Goal: Task Accomplishment & Management: Complete application form

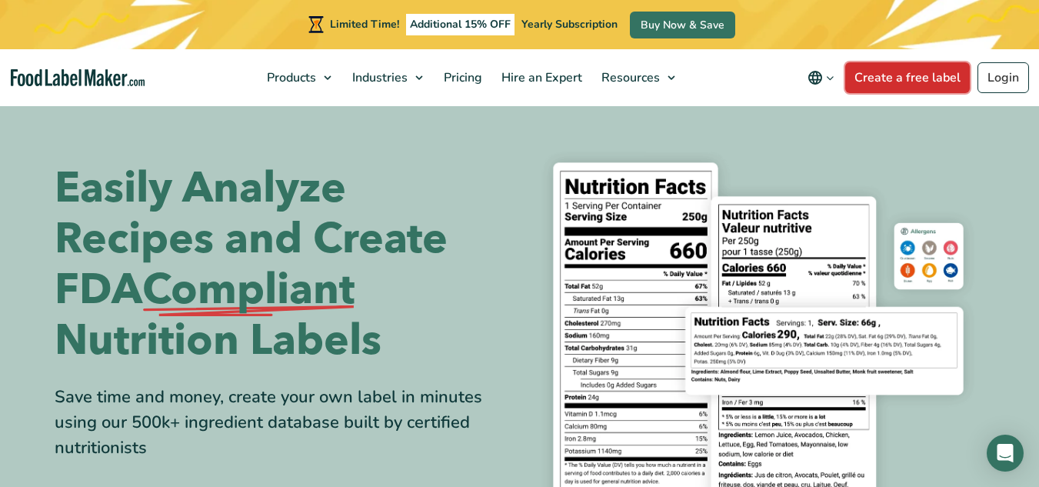
click at [893, 84] on link "Create a free label" at bounding box center [907, 77] width 125 height 31
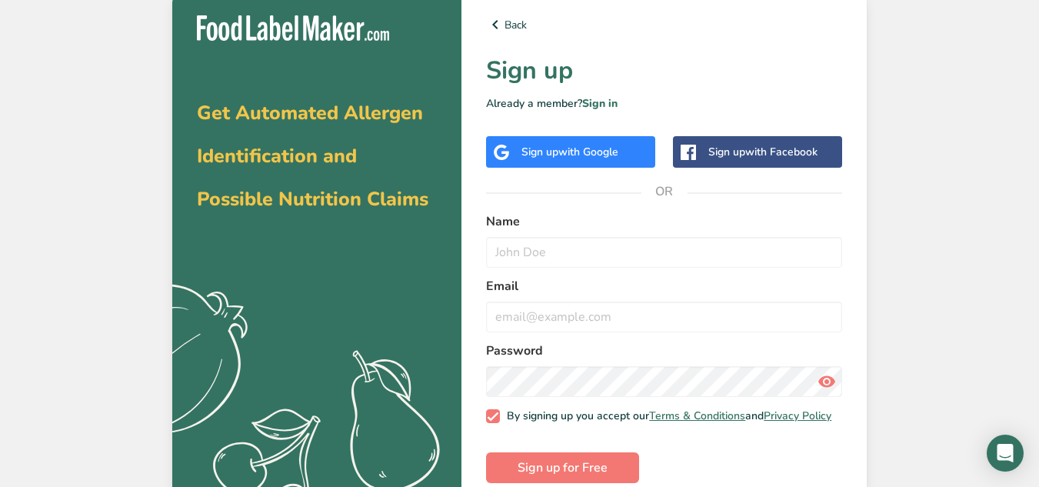
scroll to position [31, 0]
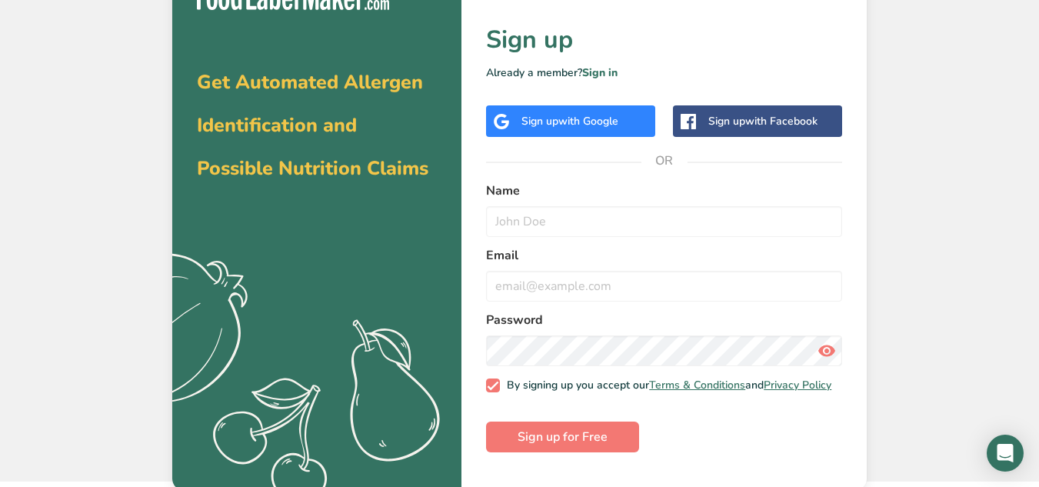
click at [582, 123] on span "with Google" at bounding box center [589, 121] width 60 height 15
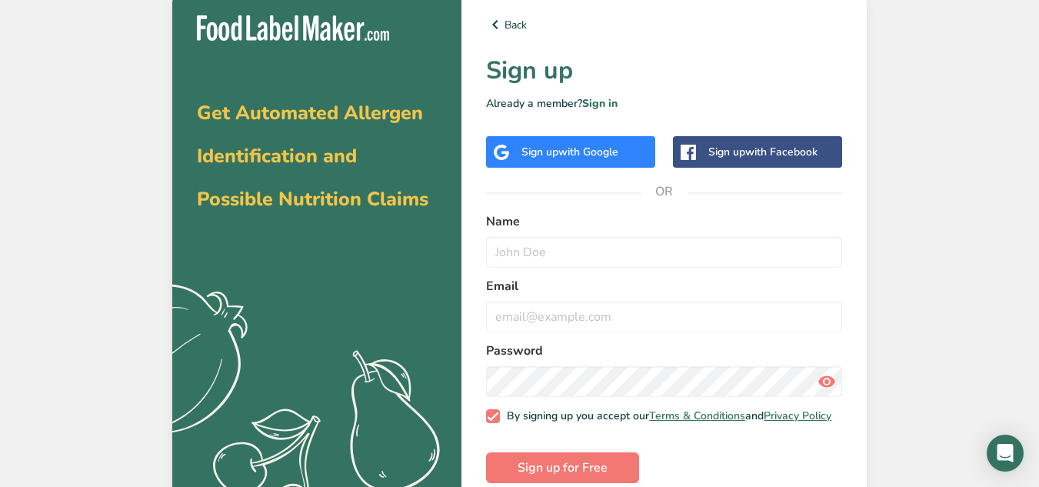
scroll to position [35, 0]
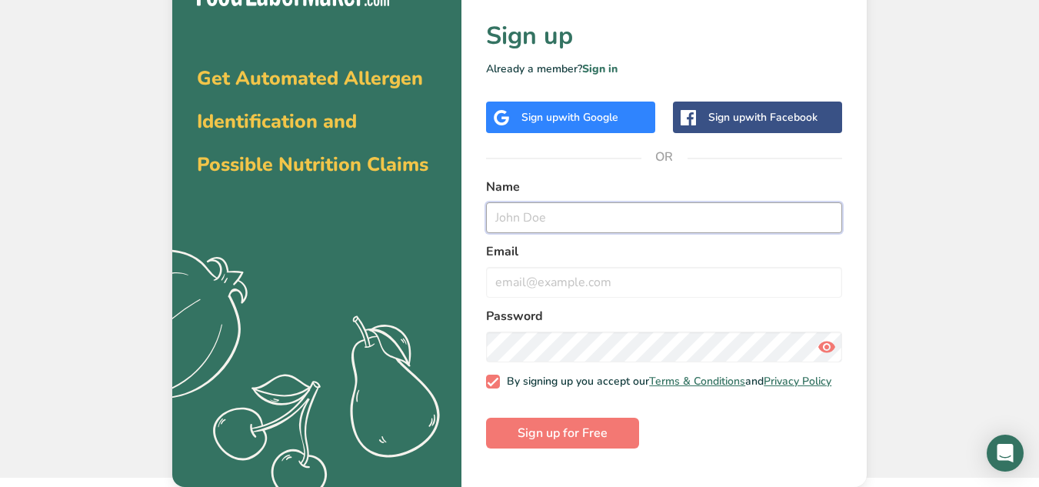
click at [570, 212] on input "text" at bounding box center [664, 217] width 356 height 31
type input "candy,[PERSON_NAME][EMAIL_ADDRESS][DOMAIN_NAME]"
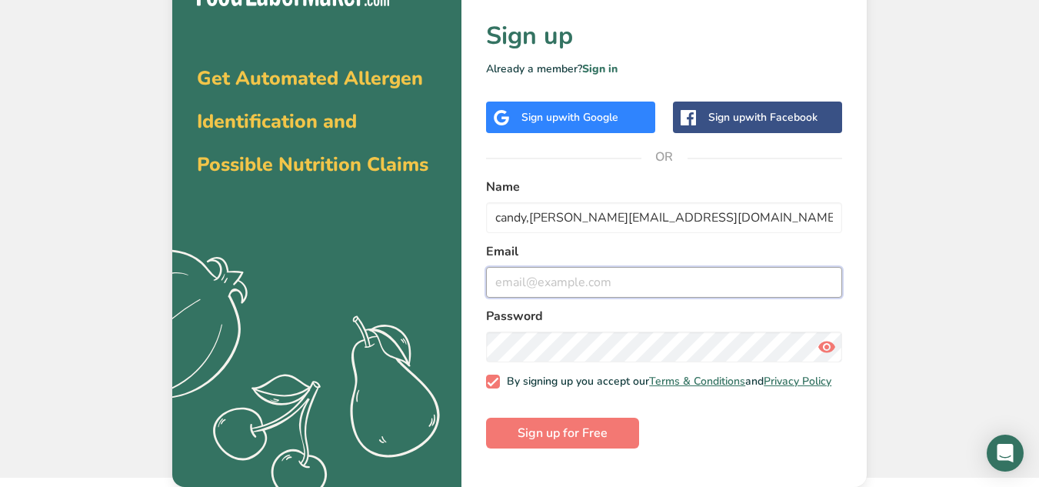
click at [676, 278] on input "email" at bounding box center [664, 282] width 356 height 31
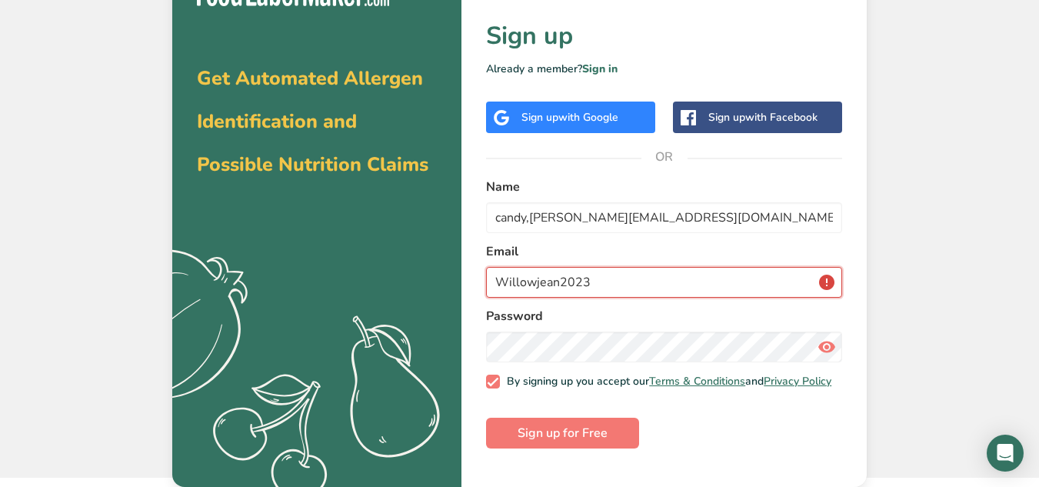
type input "Willowjean2023!"
drag, startPoint x: 619, startPoint y: 285, endPoint x: 478, endPoint y: 295, distance: 141.9
click at [478, 295] on div "Back Sign up Already a member? Sign in Sign up with Google Sign up with Faceboo…" at bounding box center [664, 221] width 405 height 531
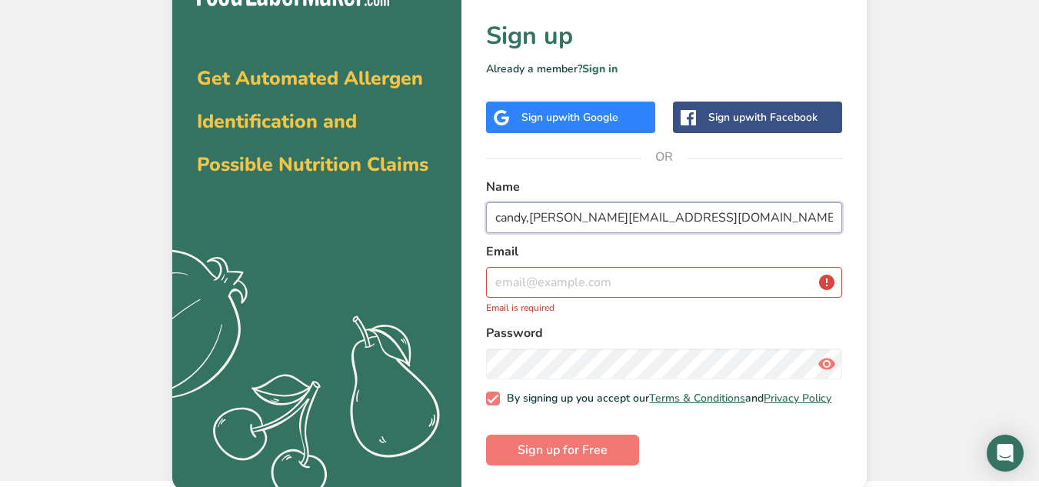
drag, startPoint x: 662, startPoint y: 219, endPoint x: 482, endPoint y: 218, distance: 180.8
click at [482, 218] on div "Back Sign up Already a member? Sign in Sign up with Google Sign up with Faceboo…" at bounding box center [664, 223] width 405 height 534
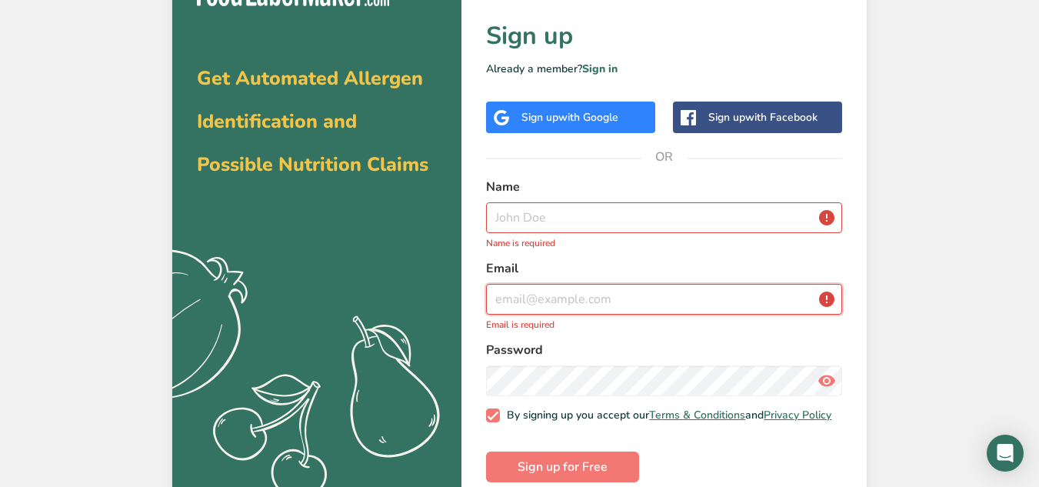
click at [542, 301] on input "email" at bounding box center [664, 299] width 356 height 31
paste input "candy,[PERSON_NAME][EMAIL_ADDRESS][DOMAIN_NAME]"
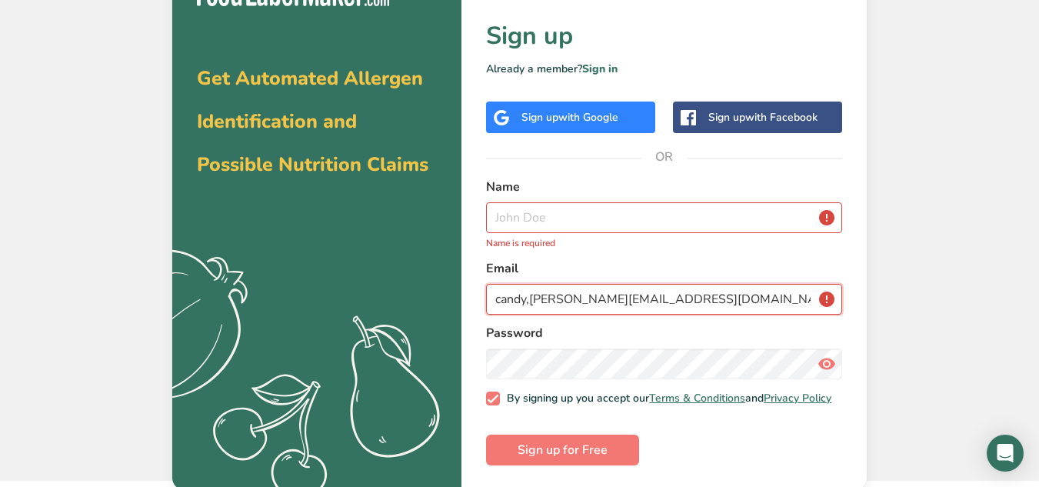
type input "candy,[PERSON_NAME][EMAIL_ADDRESS][DOMAIN_NAME]"
click at [550, 223] on input "text" at bounding box center [664, 217] width 356 height 31
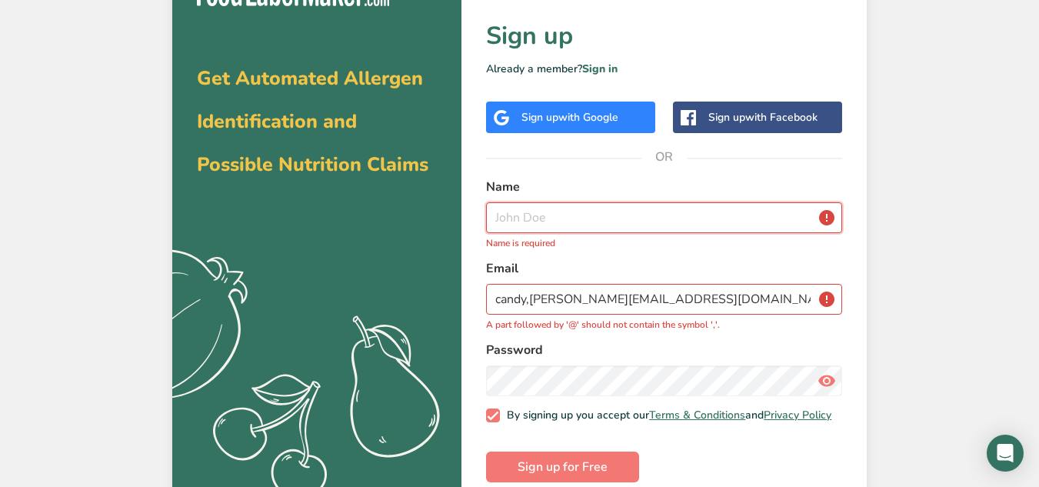
type input "X"
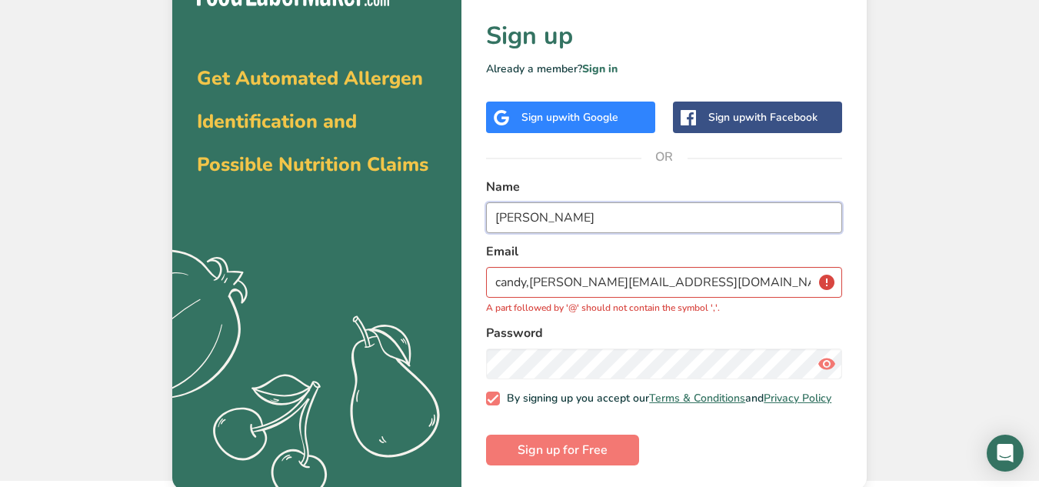
type input "[PERSON_NAME]"
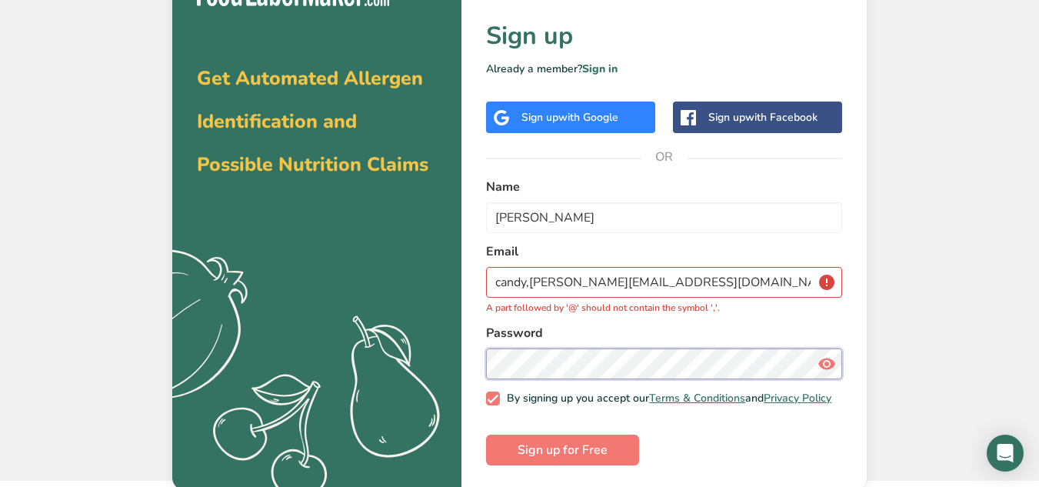
scroll to position [46, 0]
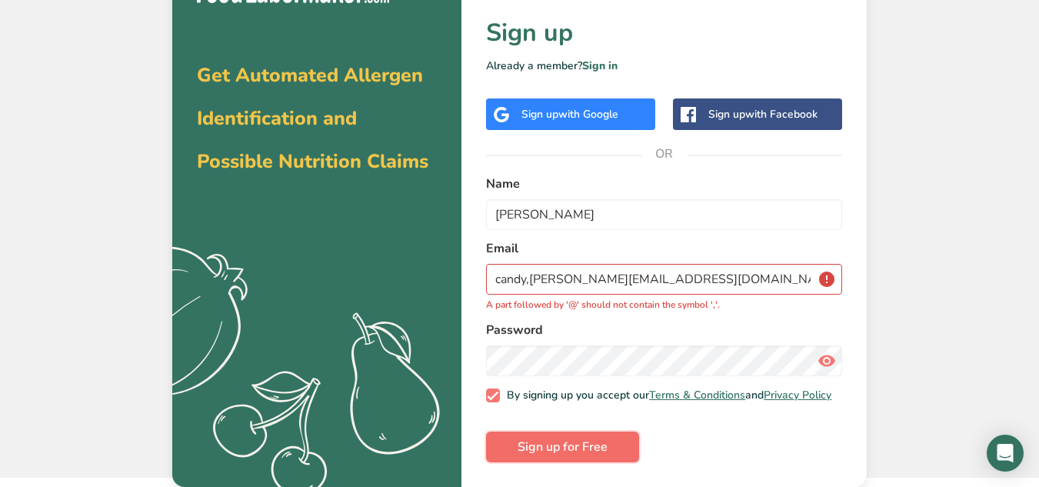
click at [604, 452] on span "Sign up for Free" at bounding box center [563, 447] width 90 height 18
click at [578, 273] on input "candy,[PERSON_NAME][EMAIL_ADDRESS][DOMAIN_NAME]" at bounding box center [664, 279] width 356 height 31
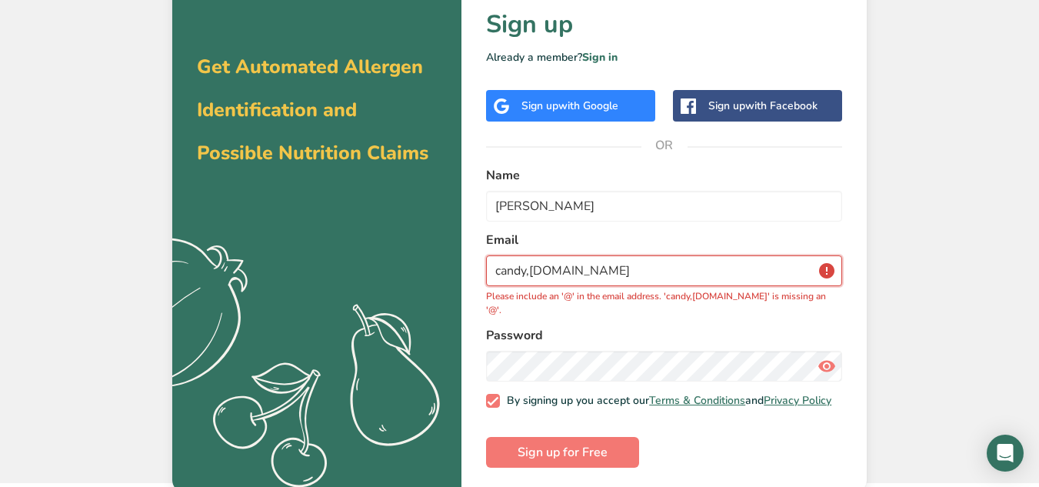
type input "candy,[PERSON_NAME][EMAIL_ADDRESS][DOMAIN_NAME]"
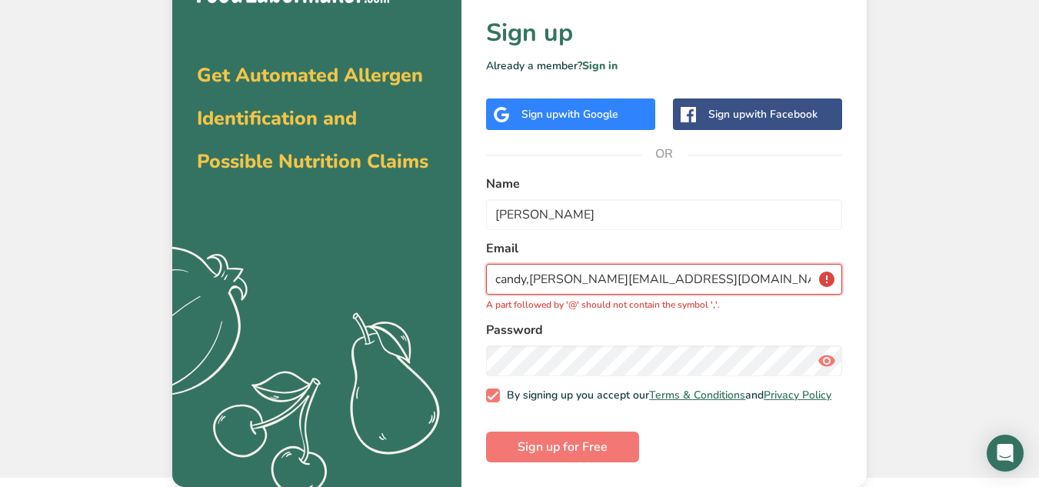
click at [686, 277] on input "candy,[PERSON_NAME][EMAIL_ADDRESS][DOMAIN_NAME]" at bounding box center [664, 279] width 356 height 31
click at [619, 455] on button "Sign up for Free" at bounding box center [562, 447] width 153 height 31
